Goal: Transaction & Acquisition: Subscribe to service/newsletter

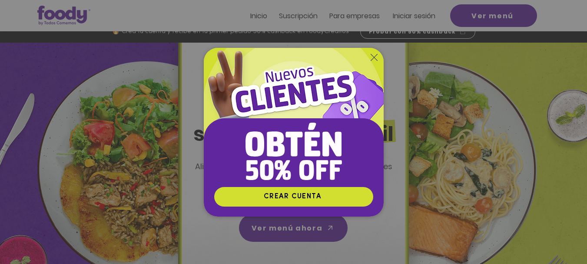
click at [371, 54] on icon "Volver al sitio" at bounding box center [373, 57] width 7 height 7
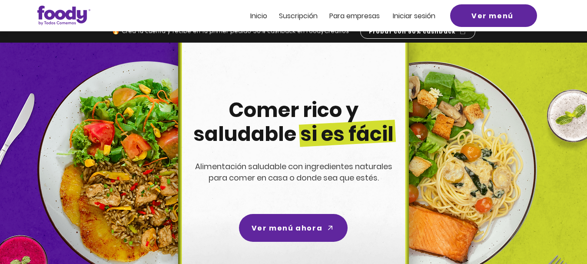
scroll to position [10, 0]
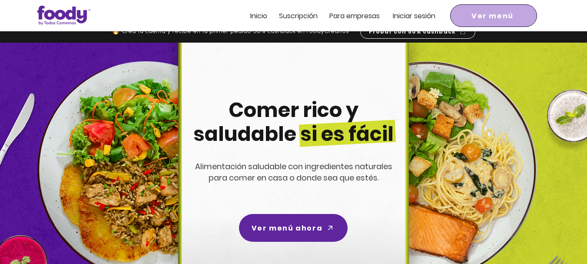
click at [475, 10] on span "Ver menú" at bounding box center [492, 15] width 42 height 11
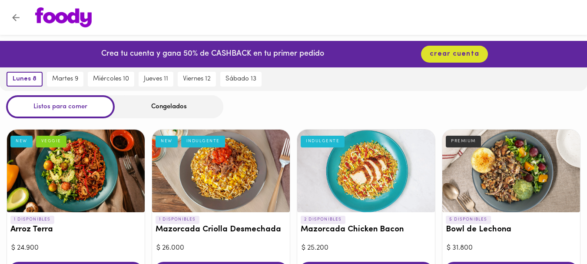
click at [475, 10] on div at bounding box center [301, 17] width 550 height 20
click at [11, 23] on button "Volver" at bounding box center [15, 17] width 21 height 21
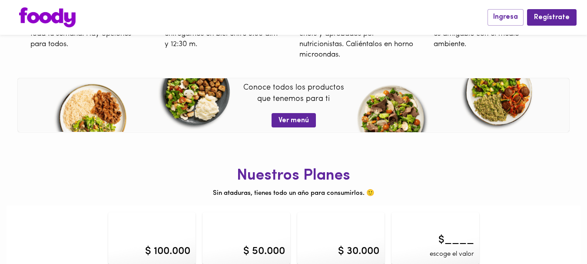
scroll to position [372, 0]
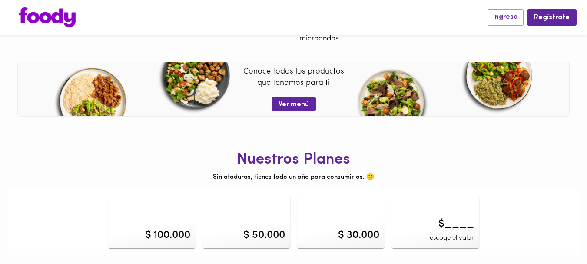
click at [346, 241] on div "$ 30.000" at bounding box center [358, 235] width 41 height 15
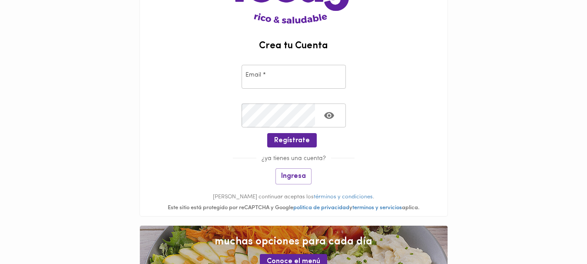
scroll to position [85, 0]
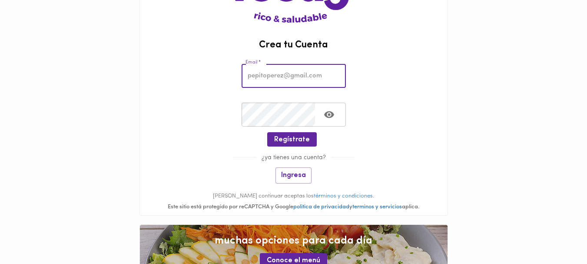
click at [315, 76] on input "email" at bounding box center [293, 76] width 104 height 24
type input "[EMAIL_ADDRESS][DOMAIN_NAME]"
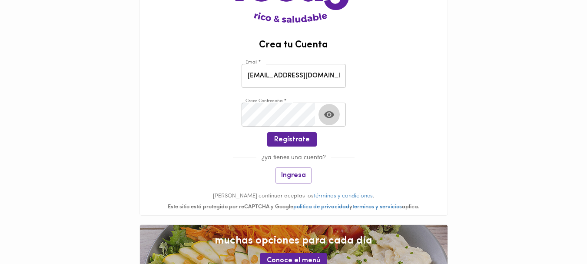
click at [335, 119] on button "Toggle password visibility" at bounding box center [328, 114] width 21 height 21
click at [294, 141] on span "Regístrate" at bounding box center [292, 139] width 36 height 8
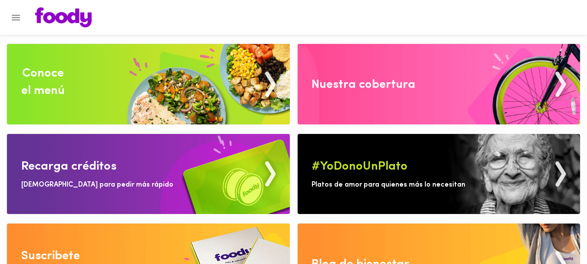
click at [347, 112] on img at bounding box center [438, 84] width 283 height 80
click at [168, 182] on img at bounding box center [148, 174] width 283 height 80
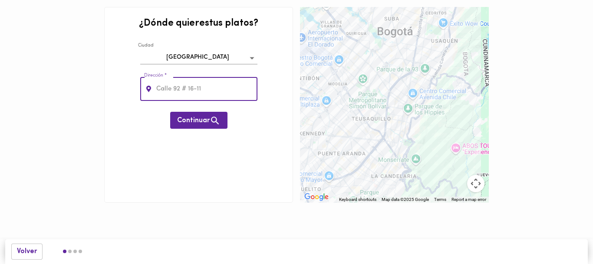
click at [227, 63] on body "0cAFcWeA77frXBDY3nLdlQdt699w05kPKt-tiuYyKjvjLeJiWMCouaFCJbzGRX5jZzwvLfTikTVSuhW…" at bounding box center [296, 114] width 593 height 228
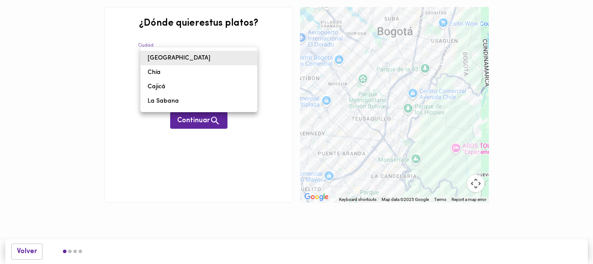
click at [243, 150] on div at bounding box center [296, 132] width 593 height 264
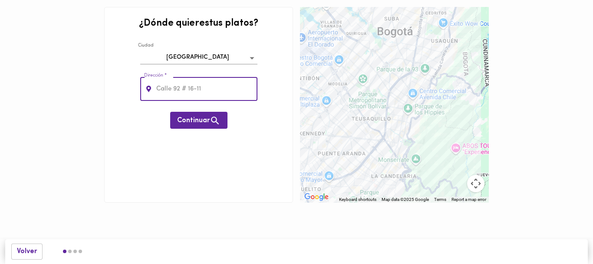
click at [238, 86] on input "text" at bounding box center [206, 89] width 103 height 24
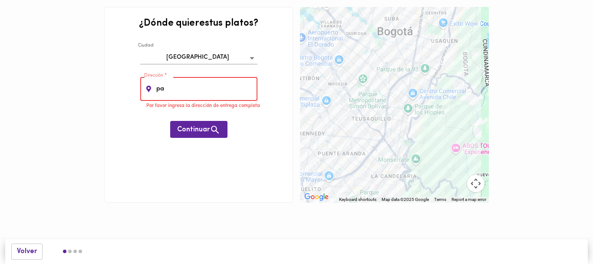
type input "p"
click at [402, 96] on div at bounding box center [394, 104] width 189 height 195
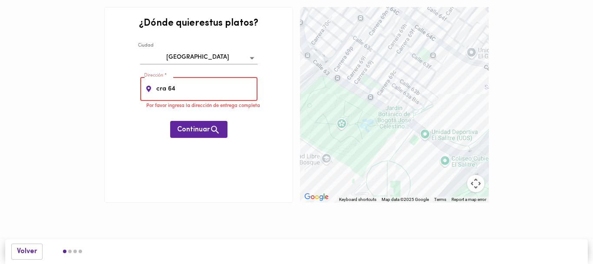
click at [206, 87] on input "cra 64" at bounding box center [206, 89] width 103 height 24
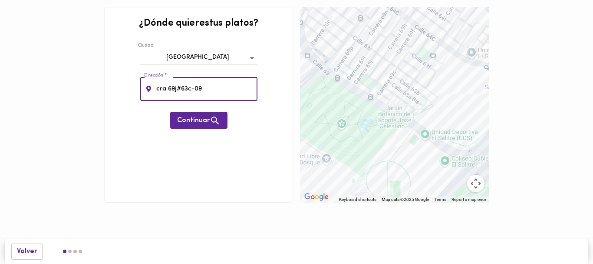
type input "cra 69j#63c-09"
drag, startPoint x: 200, startPoint y: 108, endPoint x: 200, endPoint y: 118, distance: 10.4
click at [200, 118] on div "Continuar" at bounding box center [198, 116] width 57 height 26
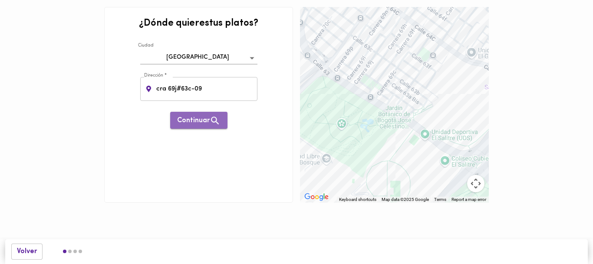
click at [200, 118] on span "Continuar" at bounding box center [198, 120] width 43 height 11
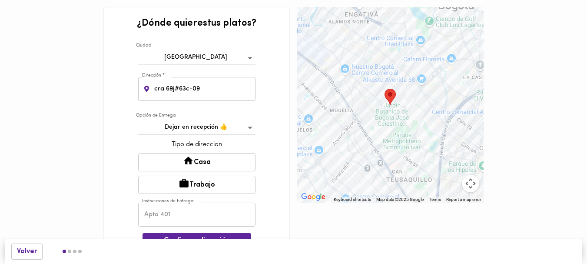
click at [205, 164] on button "Casa" at bounding box center [196, 162] width 117 height 18
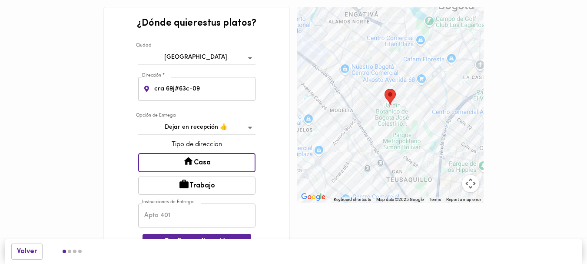
scroll to position [17, 0]
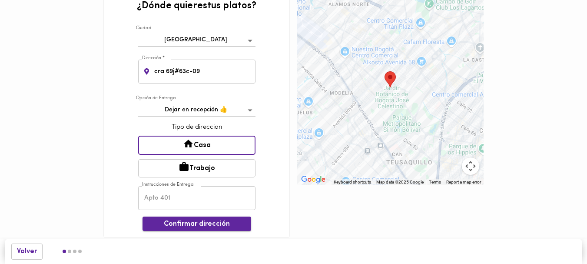
click at [205, 218] on button "Confirmar dirección" at bounding box center [196, 223] width 109 height 14
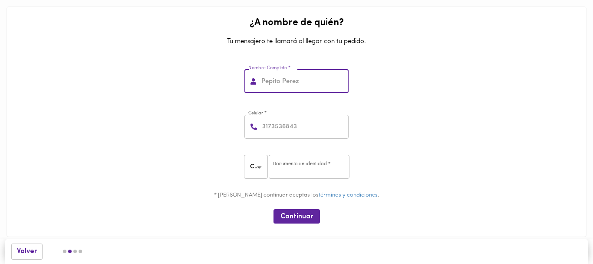
click at [287, 92] on input "text" at bounding box center [304, 81] width 89 height 24
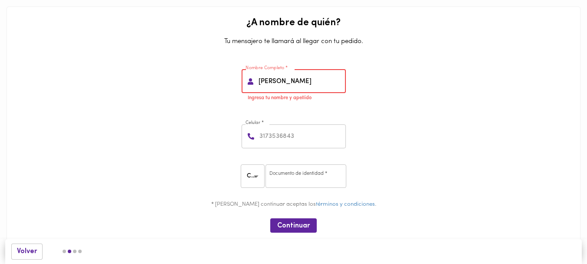
click at [287, 92] on input "[PERSON_NAME]" at bounding box center [301, 81] width 89 height 24
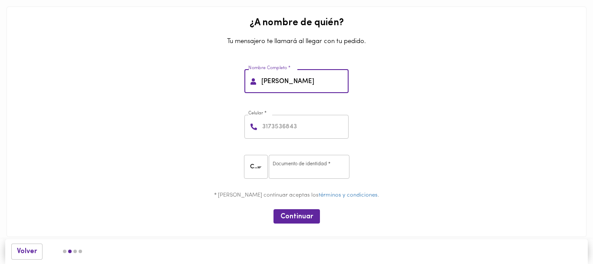
type input "[PERSON_NAME]"
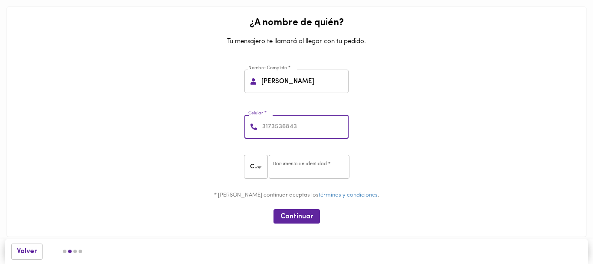
click at [288, 127] on input "number" at bounding box center [305, 127] width 88 height 24
type input "3014566232"
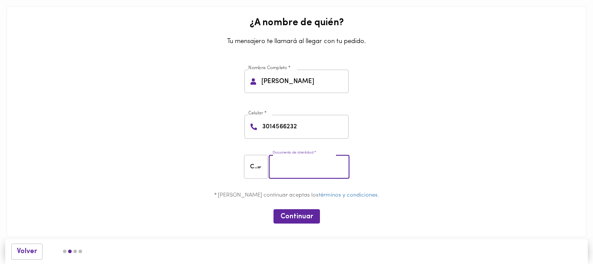
click at [327, 160] on input "number" at bounding box center [309, 167] width 81 height 24
type input "21248797"
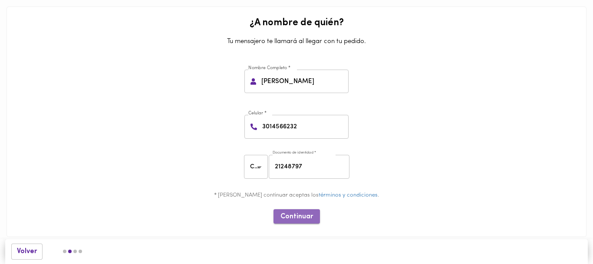
click at [309, 209] on button "Continuar" at bounding box center [297, 216] width 46 height 14
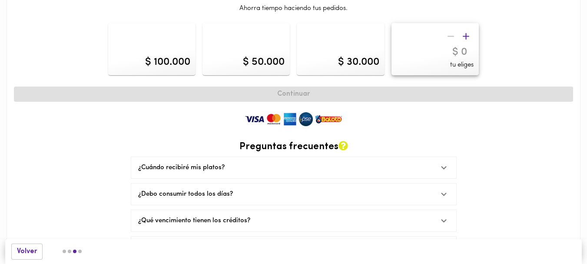
scroll to position [47, 0]
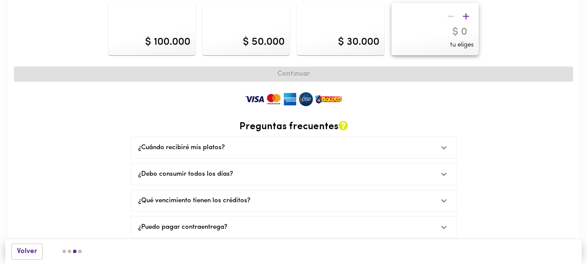
click at [174, 39] on div "$ 100.000" at bounding box center [167, 42] width 45 height 15
type input "100000"
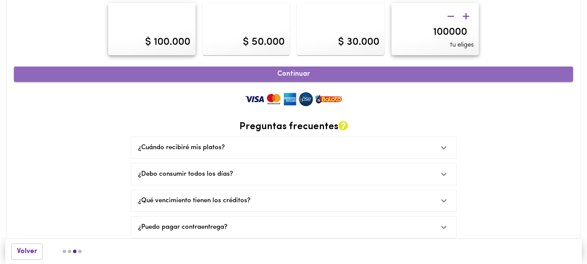
click at [247, 73] on span "Continuar" at bounding box center [293, 74] width 540 height 8
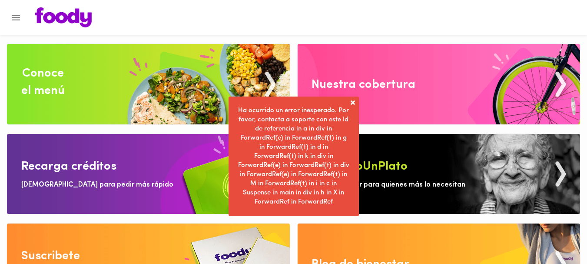
click at [354, 106] on span at bounding box center [352, 102] width 9 height 9
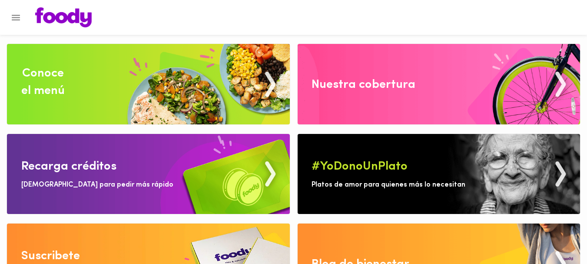
click at [203, 110] on img at bounding box center [148, 84] width 283 height 80
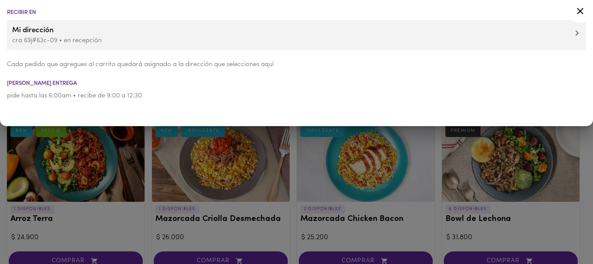
click at [202, 155] on div at bounding box center [296, 132] width 593 height 264
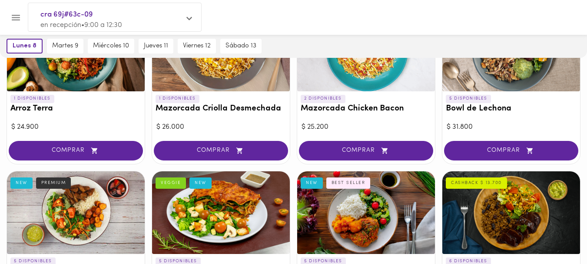
scroll to position [111, 0]
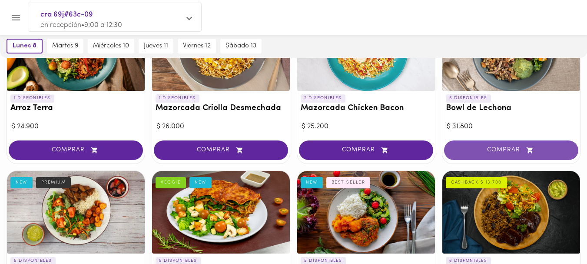
click at [494, 149] on span "COMPRAR" at bounding box center [511, 149] width 112 height 7
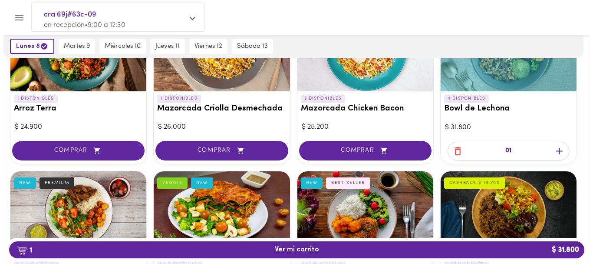
scroll to position [111, 0]
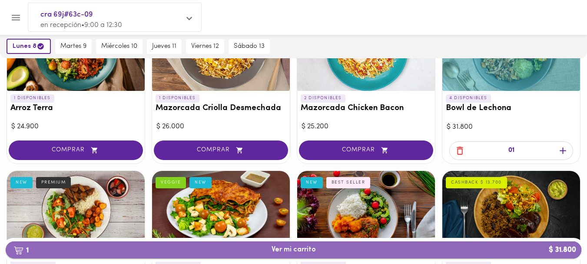
click at [414, 246] on span "1 Ver mi carrito $ 31.800" at bounding box center [293, 249] width 561 height 8
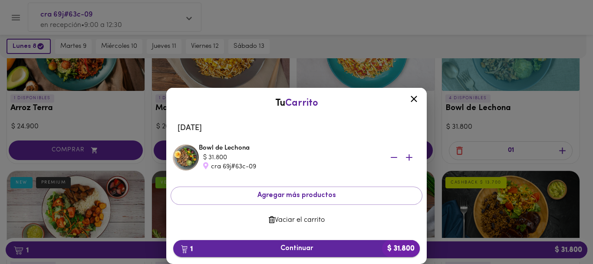
click at [346, 246] on span "1 Continuar $ 31.800" at bounding box center [296, 248] width 233 height 8
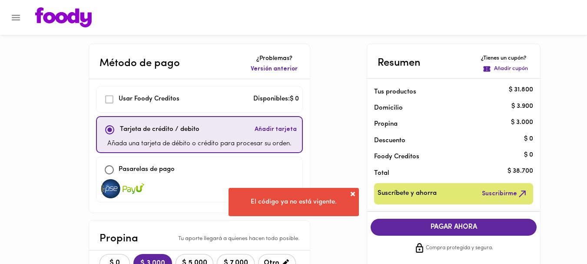
click at [353, 190] on span at bounding box center [352, 193] width 9 height 9
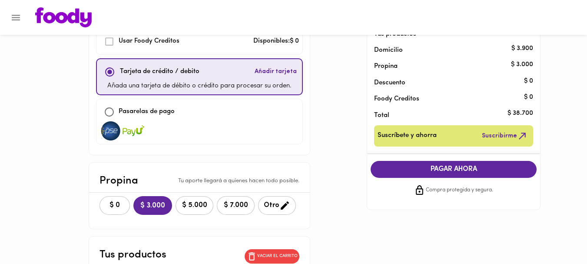
scroll to position [54, 0]
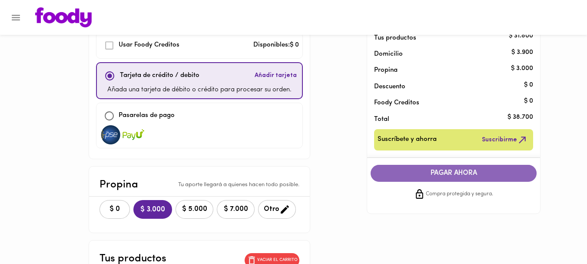
click at [403, 177] on span "PAGAR AHORA" at bounding box center [453, 173] width 148 height 8
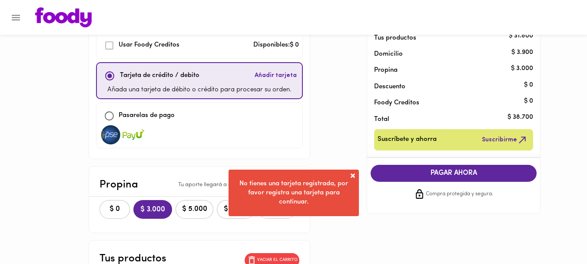
click at [349, 172] on span at bounding box center [352, 175] width 9 height 9
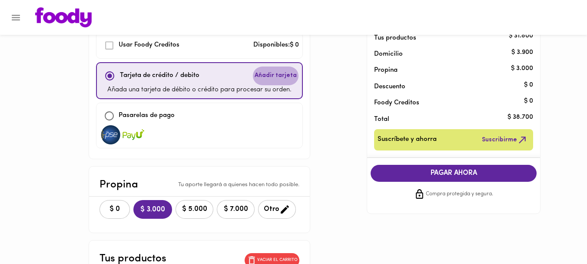
click at [288, 74] on span "Añadir tarjeta" at bounding box center [275, 75] width 42 height 9
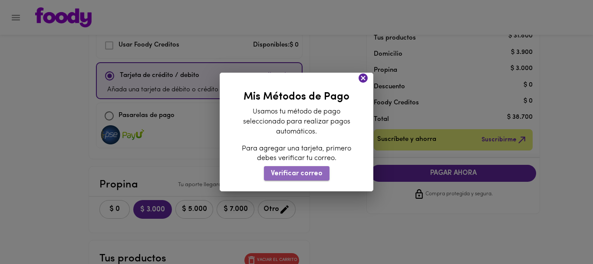
click at [304, 173] on span "Verificar correo" at bounding box center [297, 173] width 52 height 8
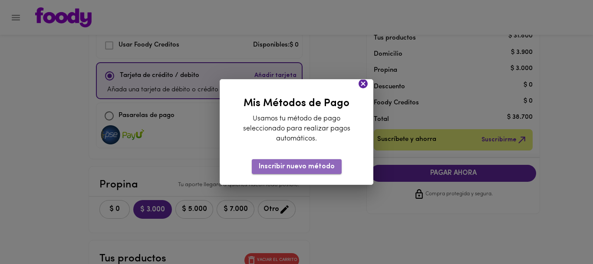
click at [323, 161] on button "Inscribir nuevo método" at bounding box center [297, 166] width 90 height 14
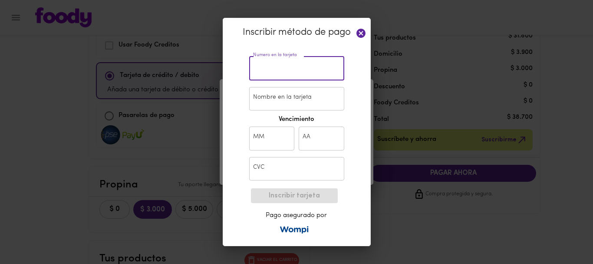
click at [279, 66] on input "text" at bounding box center [296, 68] width 95 height 24
paste input "[CREDIT_CARD_NUMBER]"
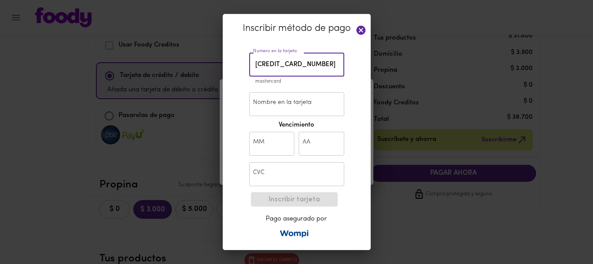
type input "[CREDIT_CARD_NUMBER]"
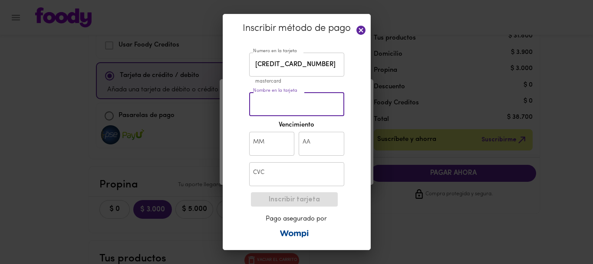
click at [272, 96] on input "Nombre en la tarjeta" at bounding box center [296, 104] width 95 height 24
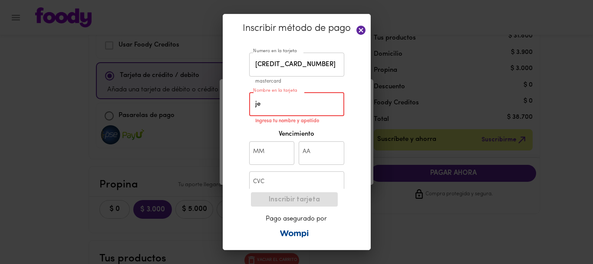
type input "j"
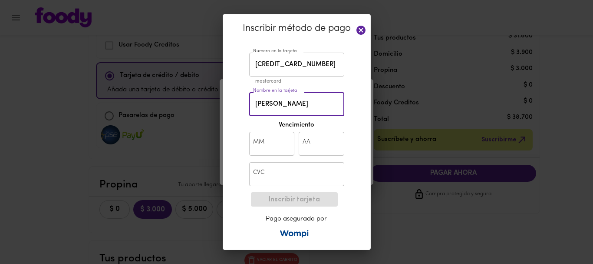
type input "[PERSON_NAME]"
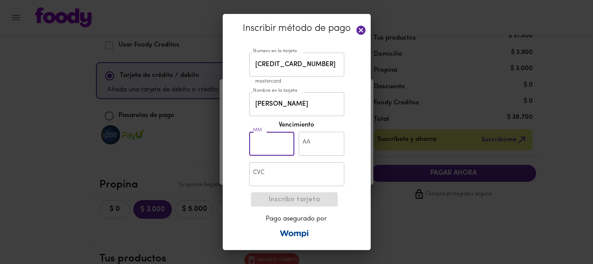
click at [267, 139] on input "text" at bounding box center [272, 144] width 46 height 24
type input "07"
type input "27"
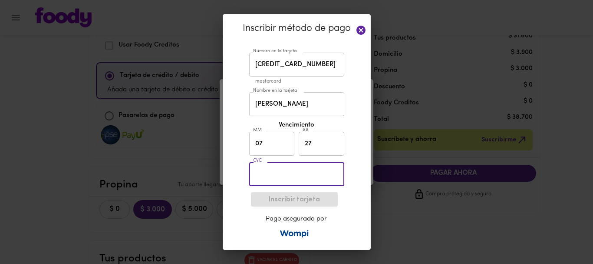
click at [275, 173] on input "text" at bounding box center [296, 174] width 95 height 24
type input "5"
type input "460"
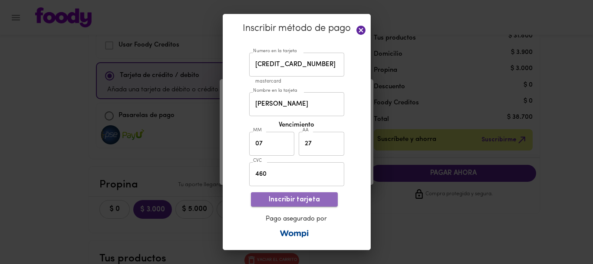
click at [288, 198] on span "Inscribir tarjeta" at bounding box center [294, 199] width 73 height 8
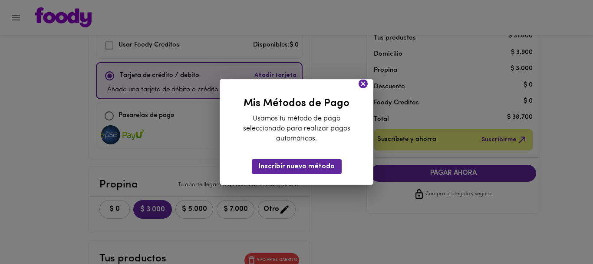
click at [364, 84] on icon at bounding box center [363, 83] width 11 height 11
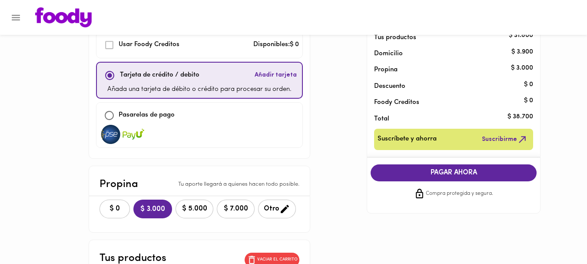
scroll to position [0, 0]
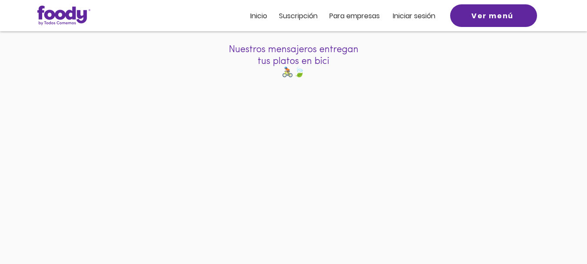
scroll to position [99, 0]
